Goal: Find specific page/section: Find specific page/section

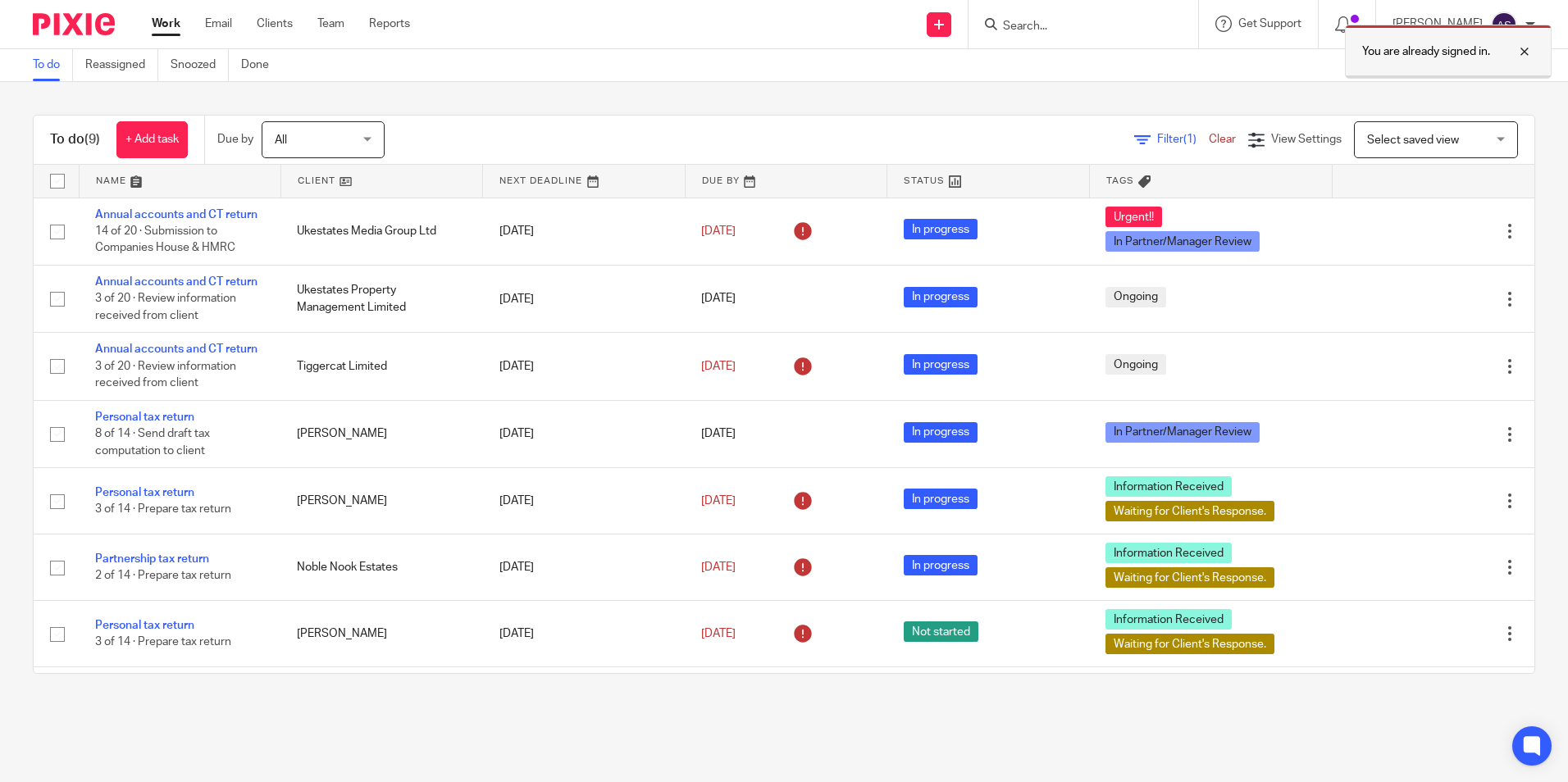
click at [1522, 51] on div at bounding box center [1512, 51] width 44 height 20
click at [1055, 26] on input "Search" at bounding box center [1075, 27] width 148 height 15
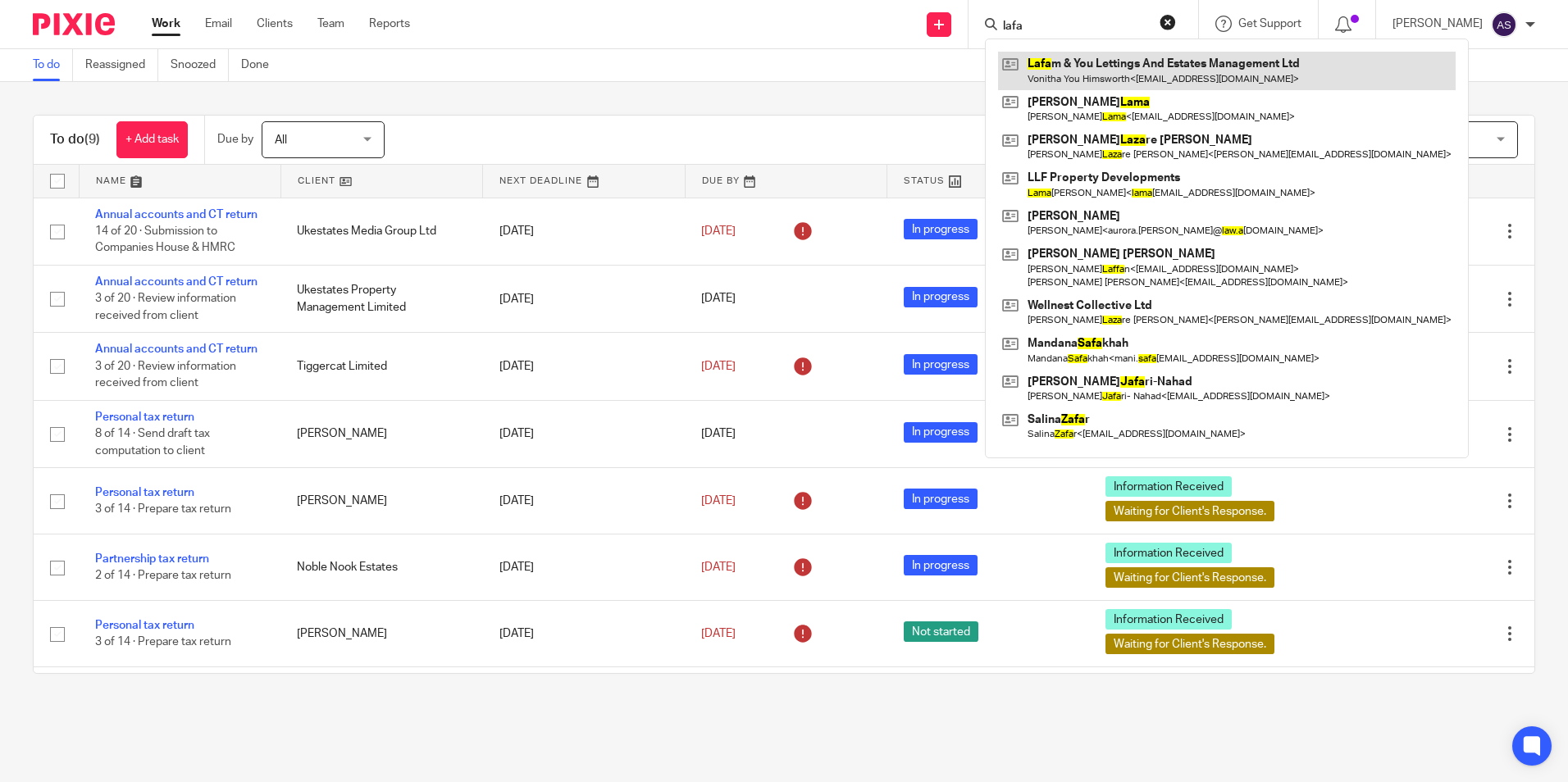
type input "lafa"
click at [1105, 64] on link at bounding box center [1226, 71] width 457 height 38
